Goal: Consume media (video, audio)

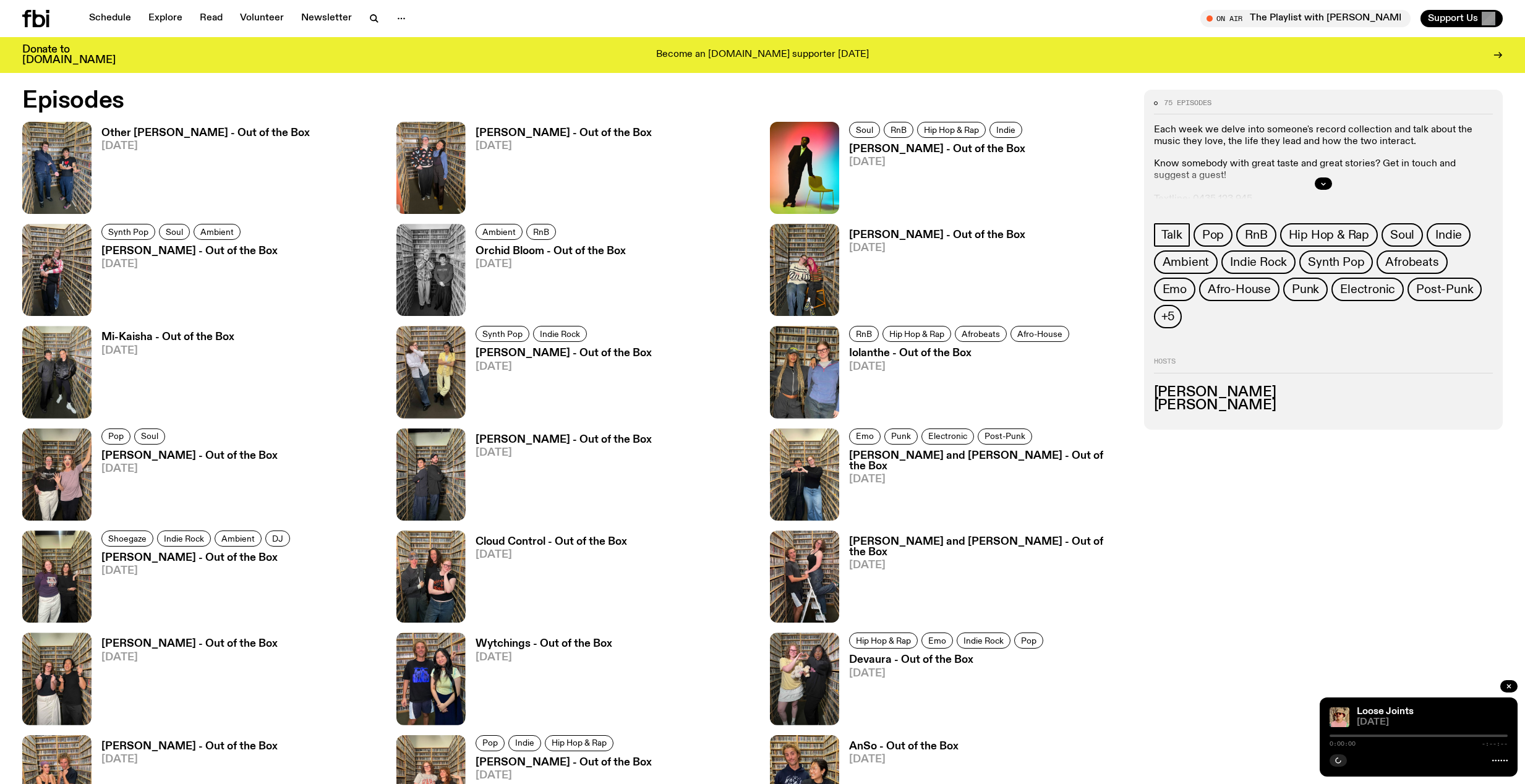
scroll to position [951, 0]
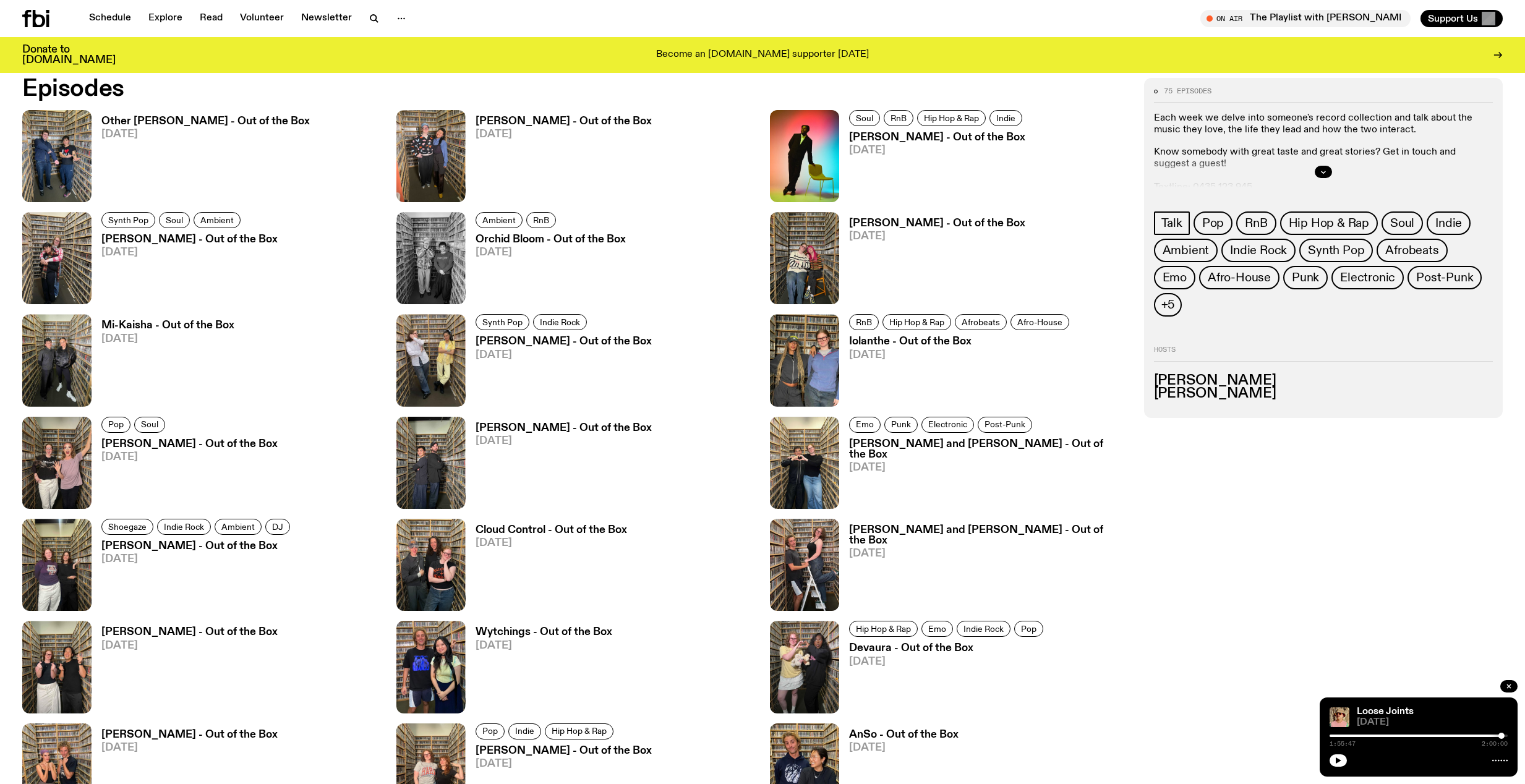
click at [497, 130] on span "[DATE]" at bounding box center [563, 135] width 176 height 11
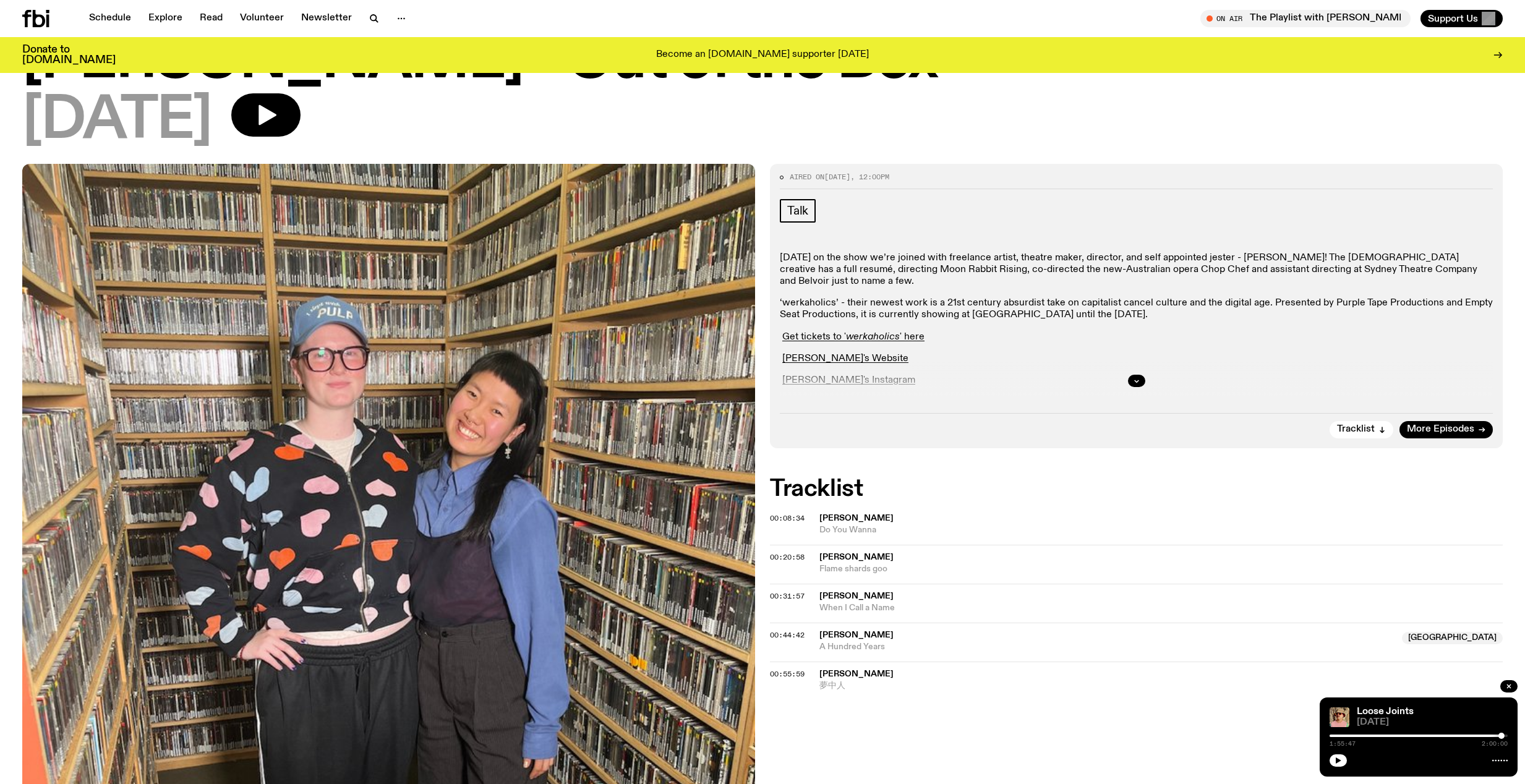
scroll to position [77, 0]
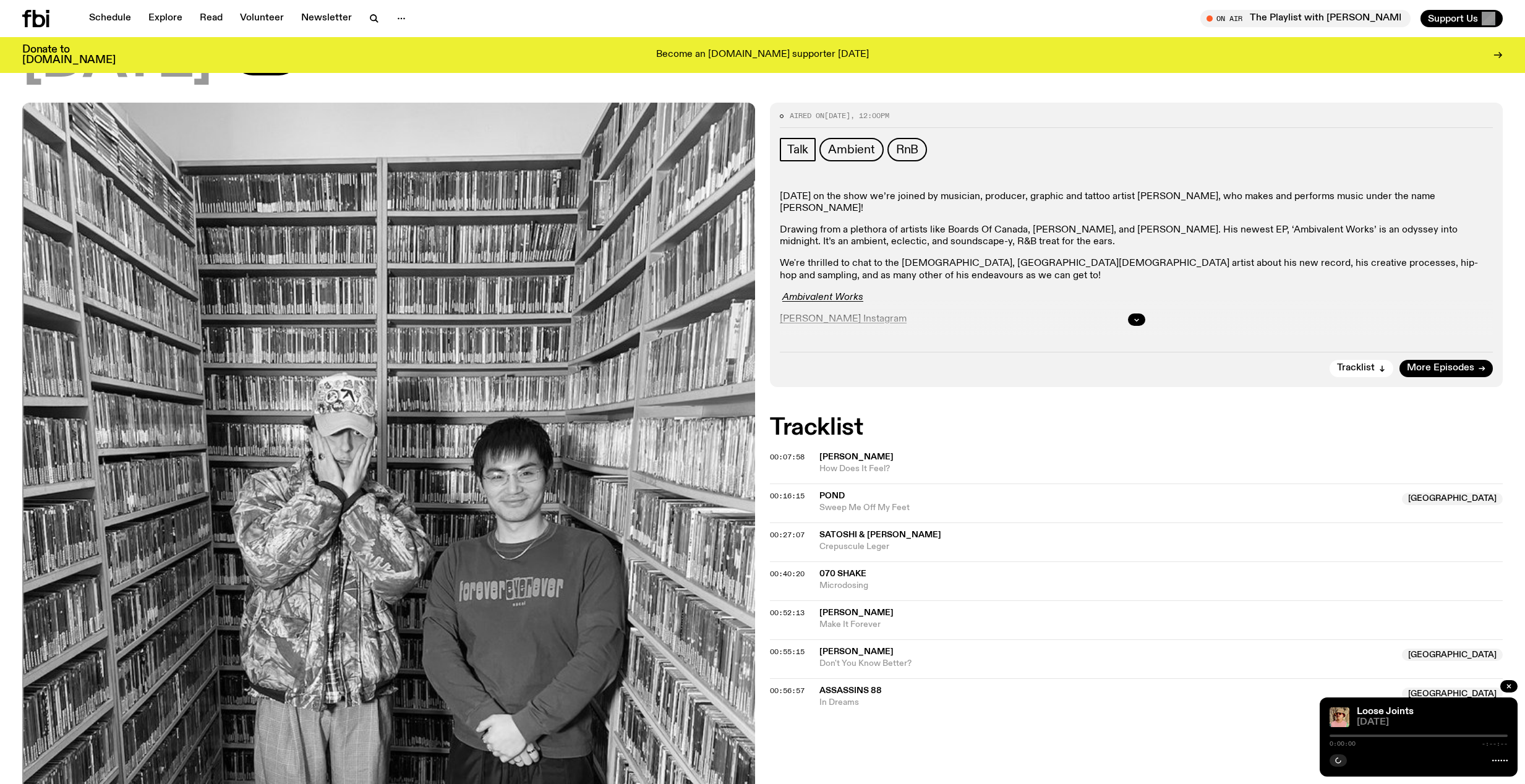
scroll to position [142, 0]
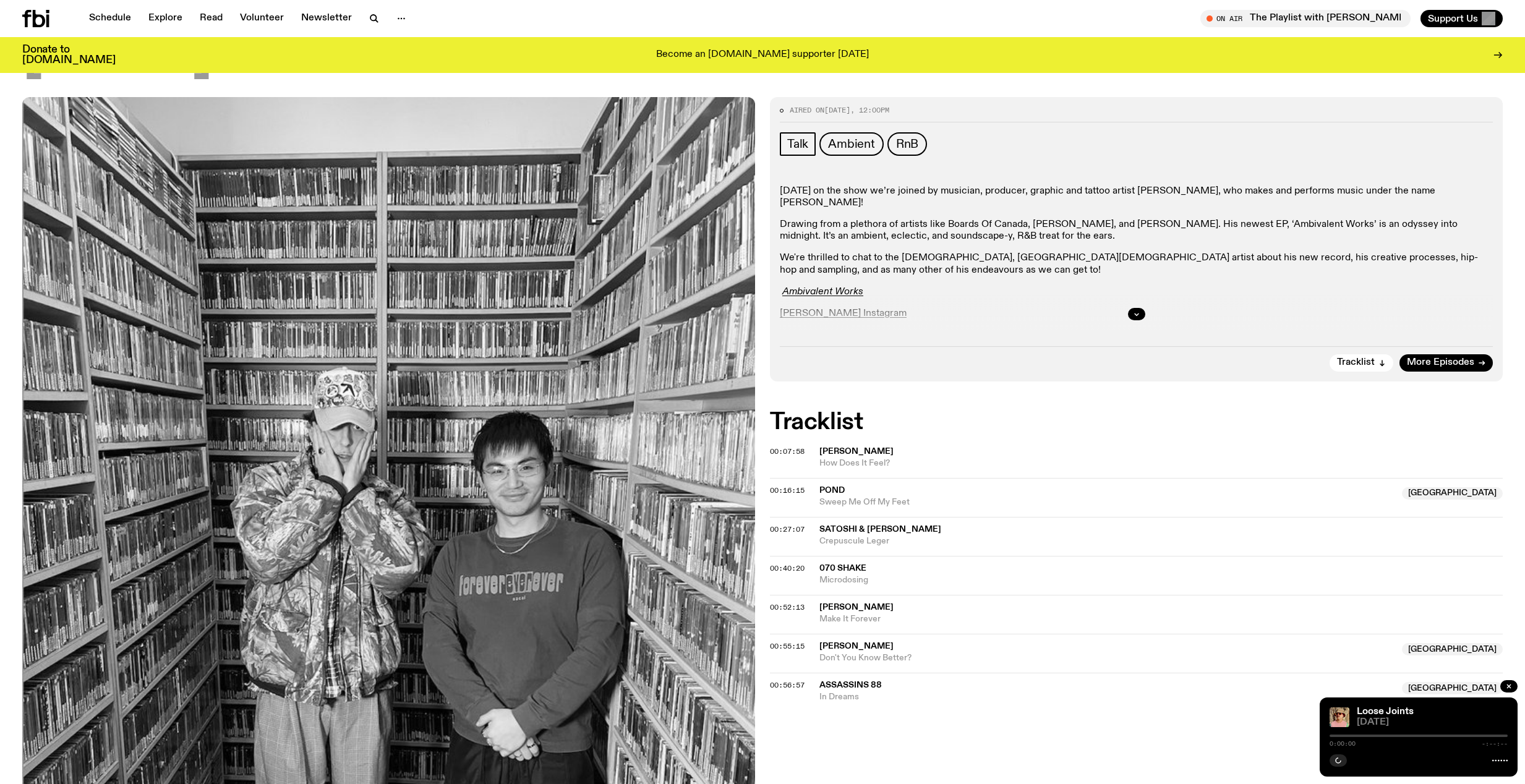
click at [871, 305] on div at bounding box center [1137, 314] width 713 height 39
click at [866, 302] on div at bounding box center [1137, 314] width 713 height 39
click at [1136, 315] on icon "button" at bounding box center [1137, 314] width 5 height 2
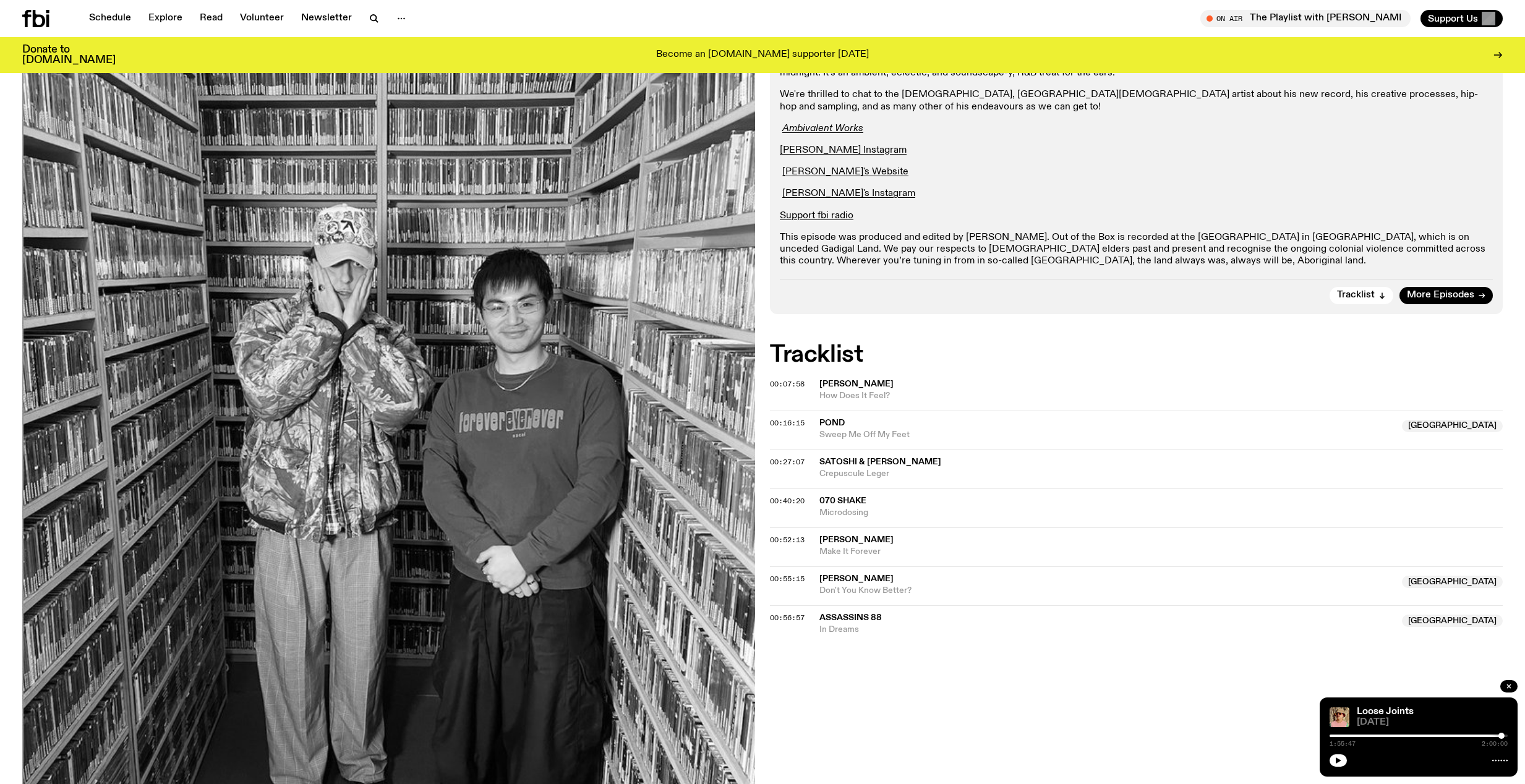
scroll to position [153, 0]
